Goal: Find specific page/section: Find specific page/section

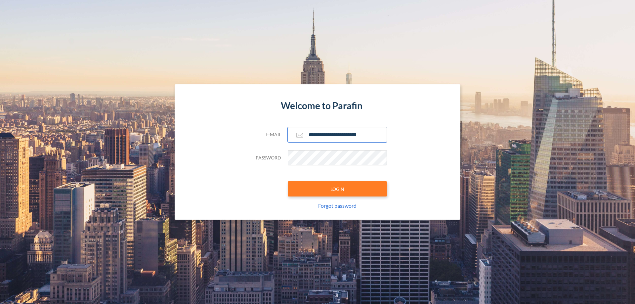
type input "**********"
click at [337, 189] on button "LOGIN" at bounding box center [337, 188] width 99 height 15
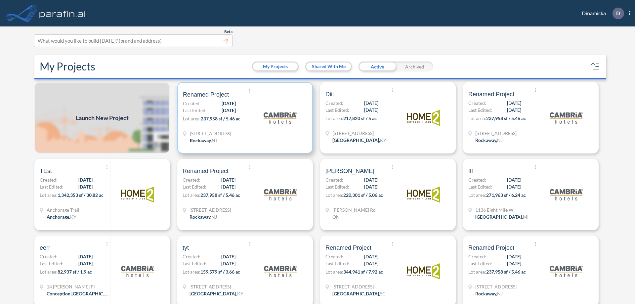
scroll to position [2, 0]
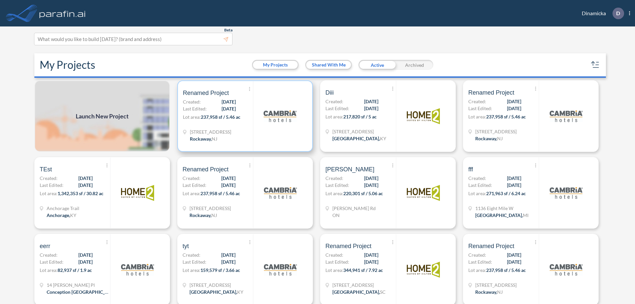
click at [244, 116] on p "Lot area: 237,958 sf / 5.46 ac" at bounding box center [218, 118] width 70 height 10
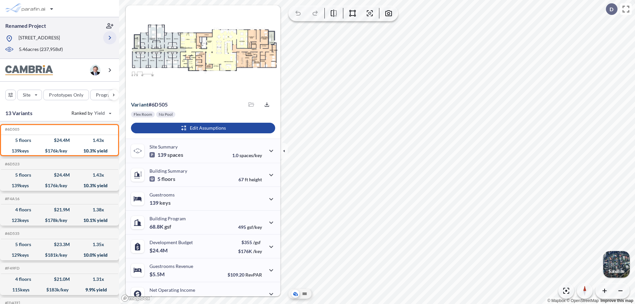
click at [110, 38] on icon "button" at bounding box center [110, 38] width 8 height 8
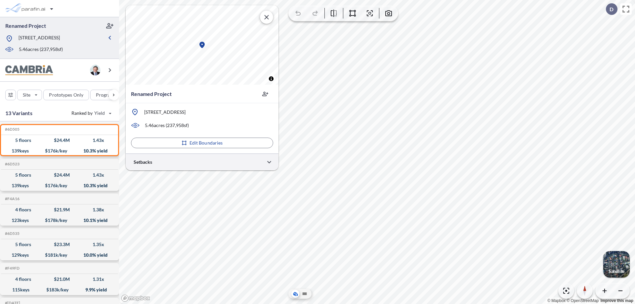
click at [202, 162] on div at bounding box center [202, 162] width 153 height 17
